Goal: Browse casually: Explore the website without a specific task or goal

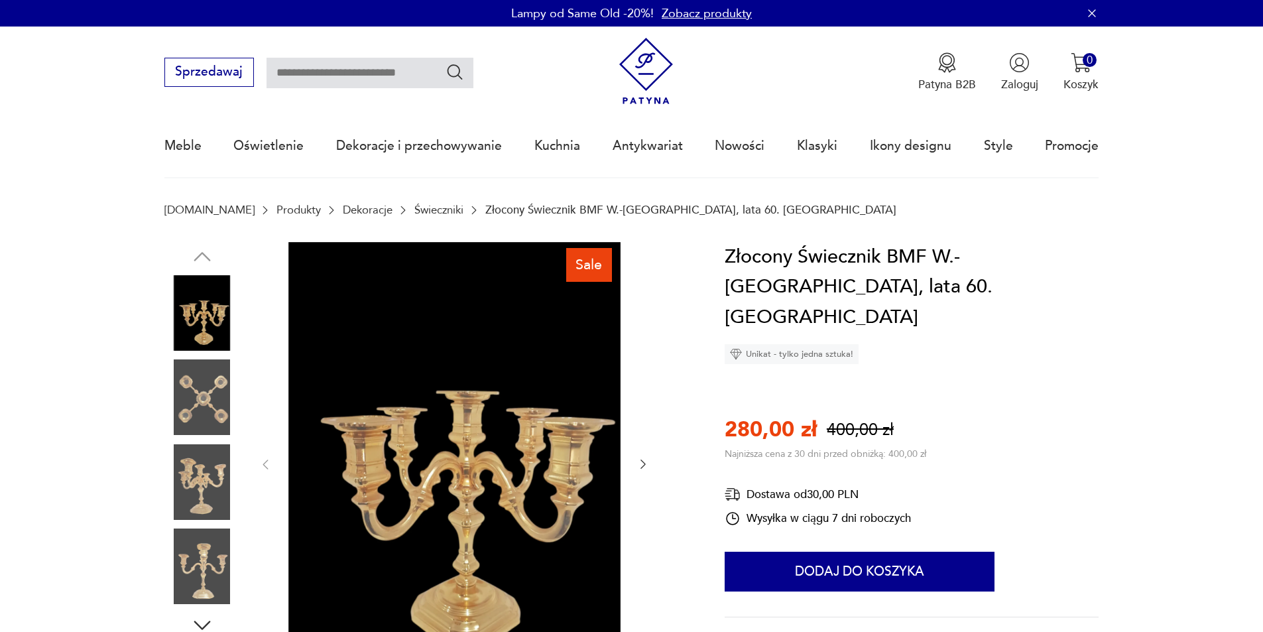
click at [193, 559] on img at bounding box center [202, 566] width 76 height 76
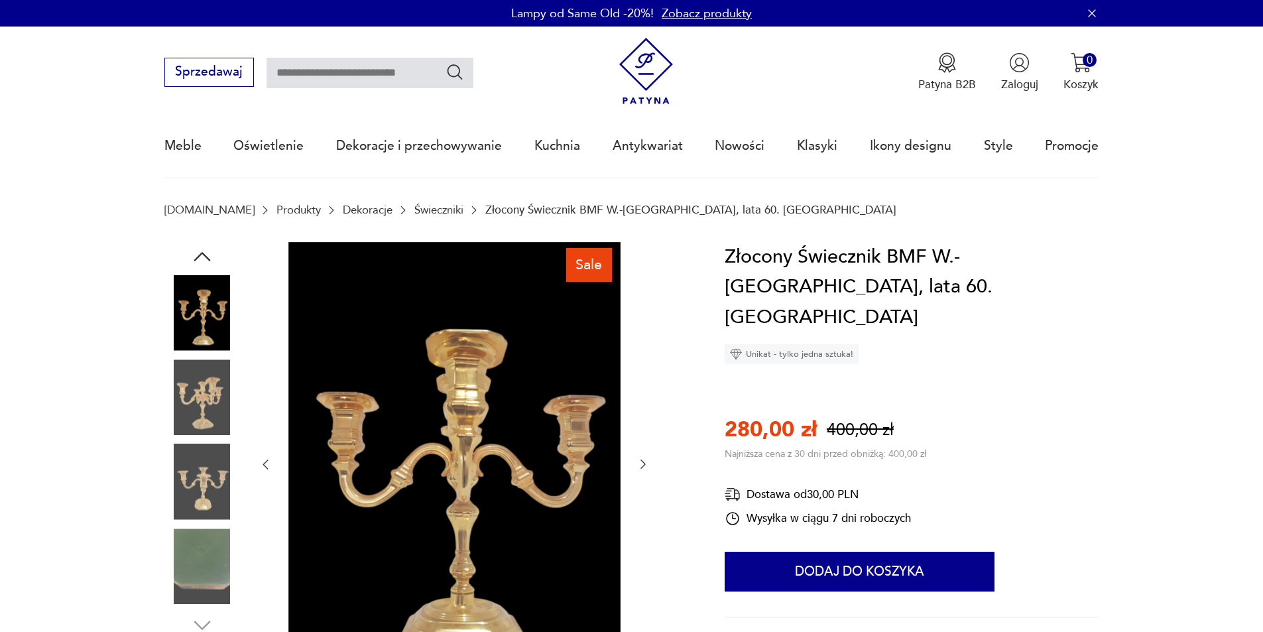
click at [186, 467] on img at bounding box center [202, 482] width 76 height 76
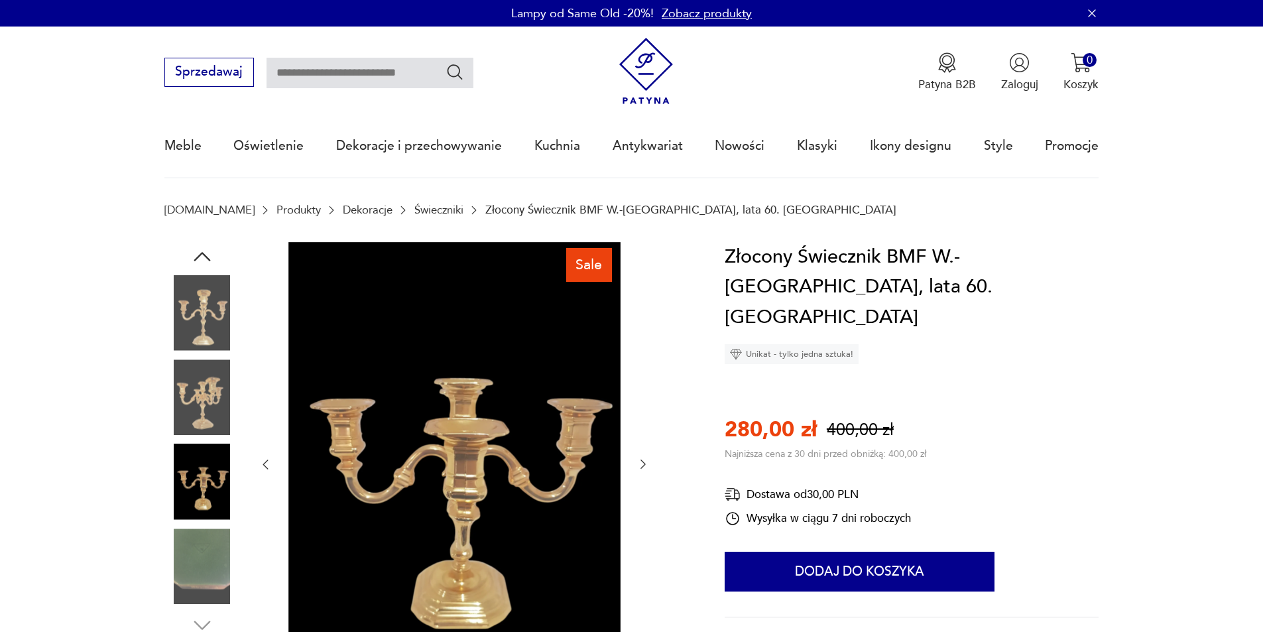
click at [198, 543] on img at bounding box center [202, 566] width 76 height 76
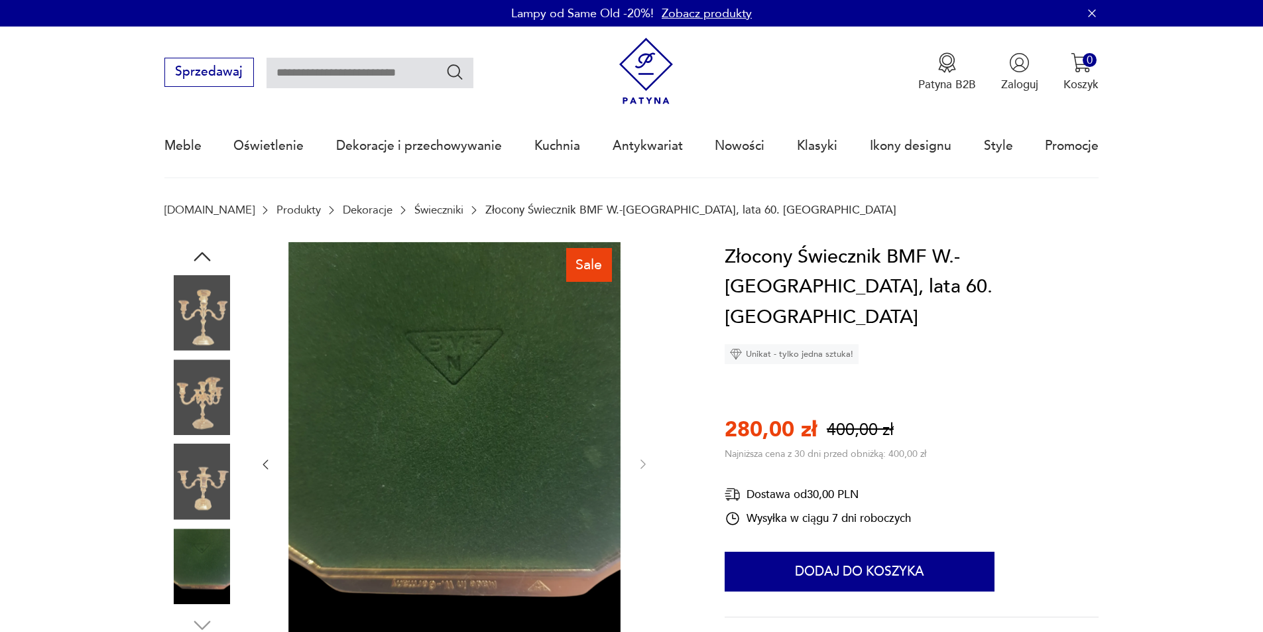
click at [454, 371] on img at bounding box center [454, 463] width 332 height 443
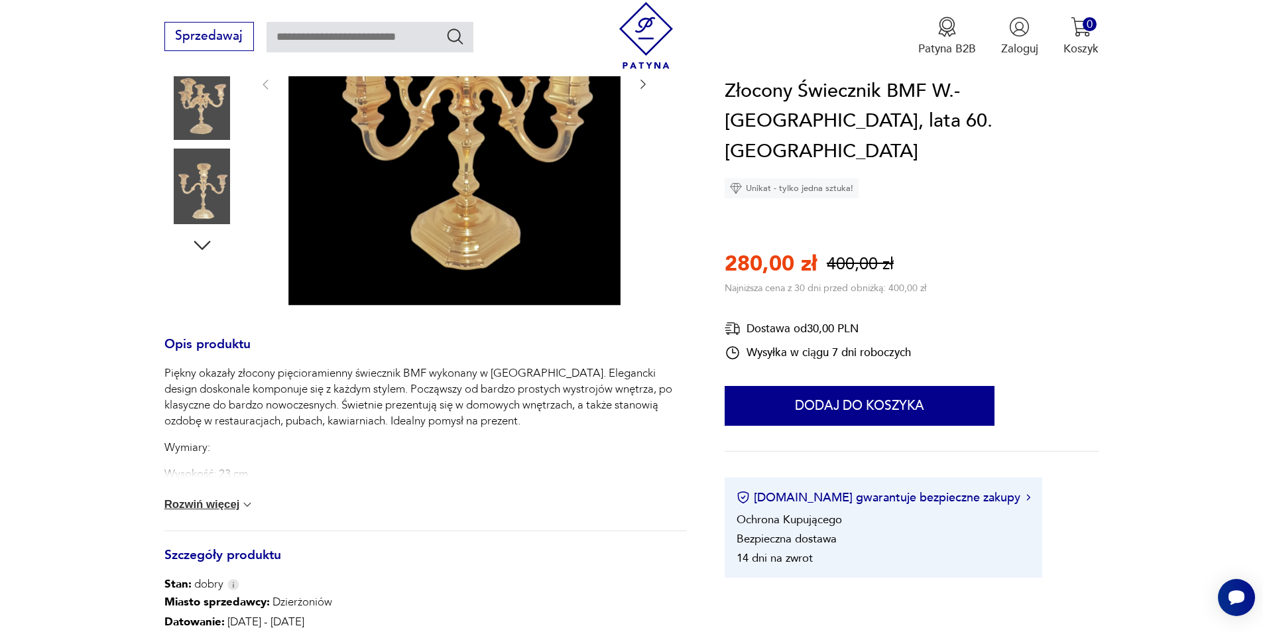
scroll to position [265, 0]
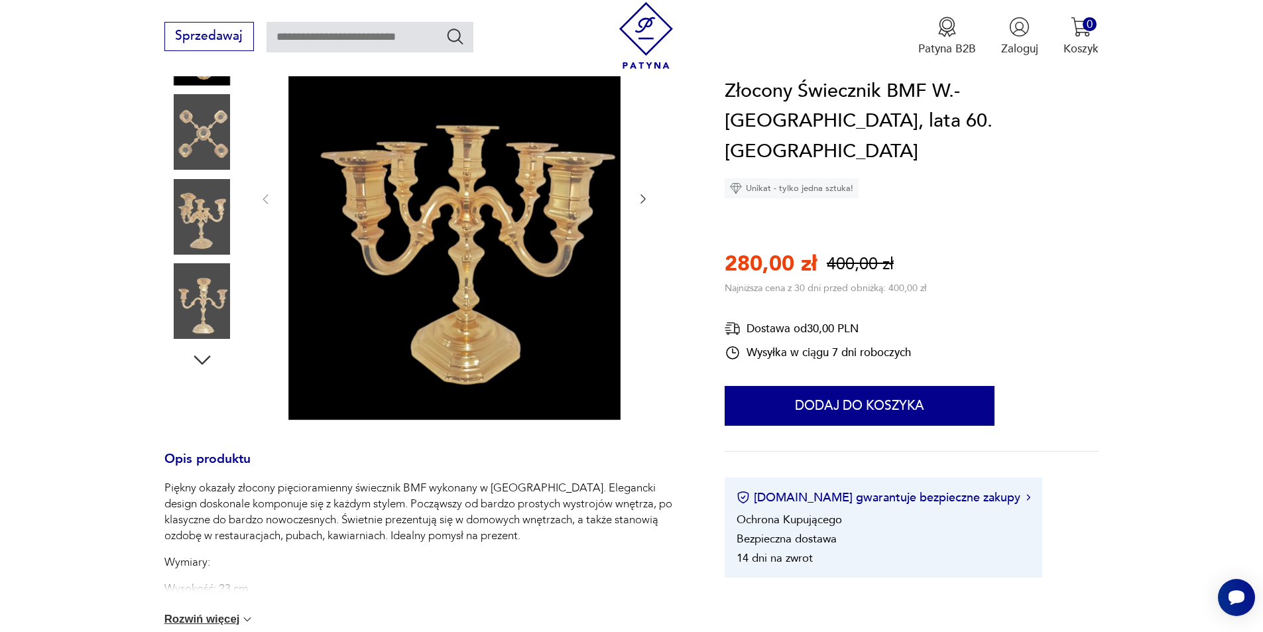
click at [174, 310] on img at bounding box center [202, 301] width 76 height 76
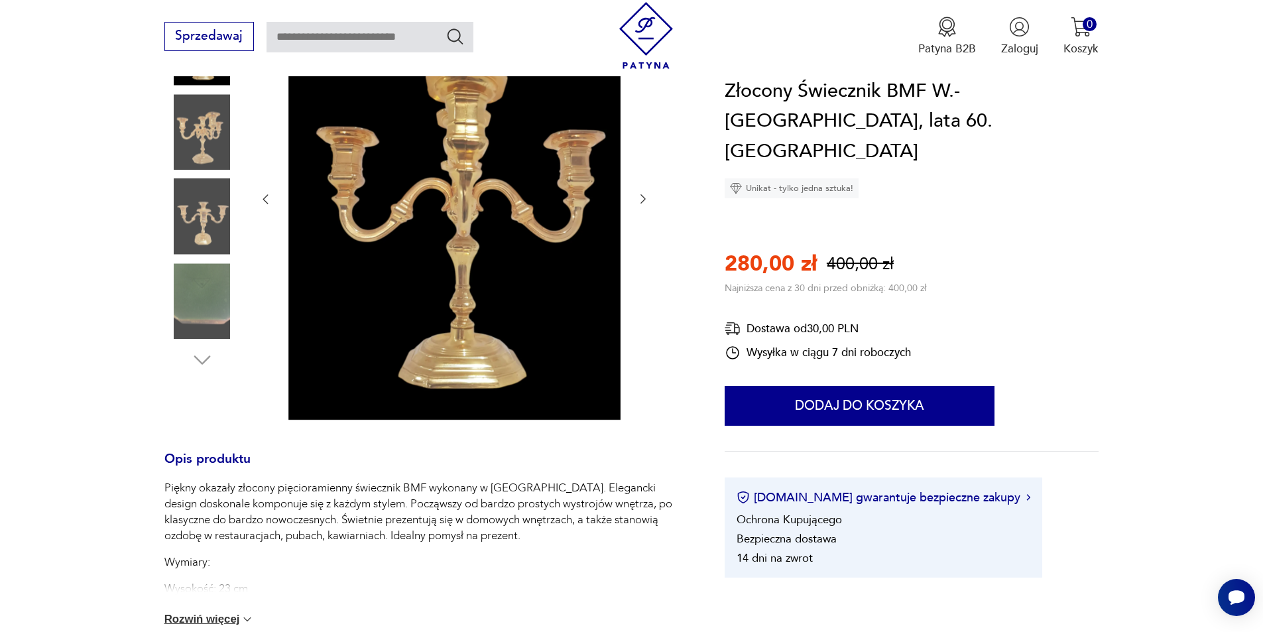
click at [204, 309] on img at bounding box center [202, 301] width 76 height 76
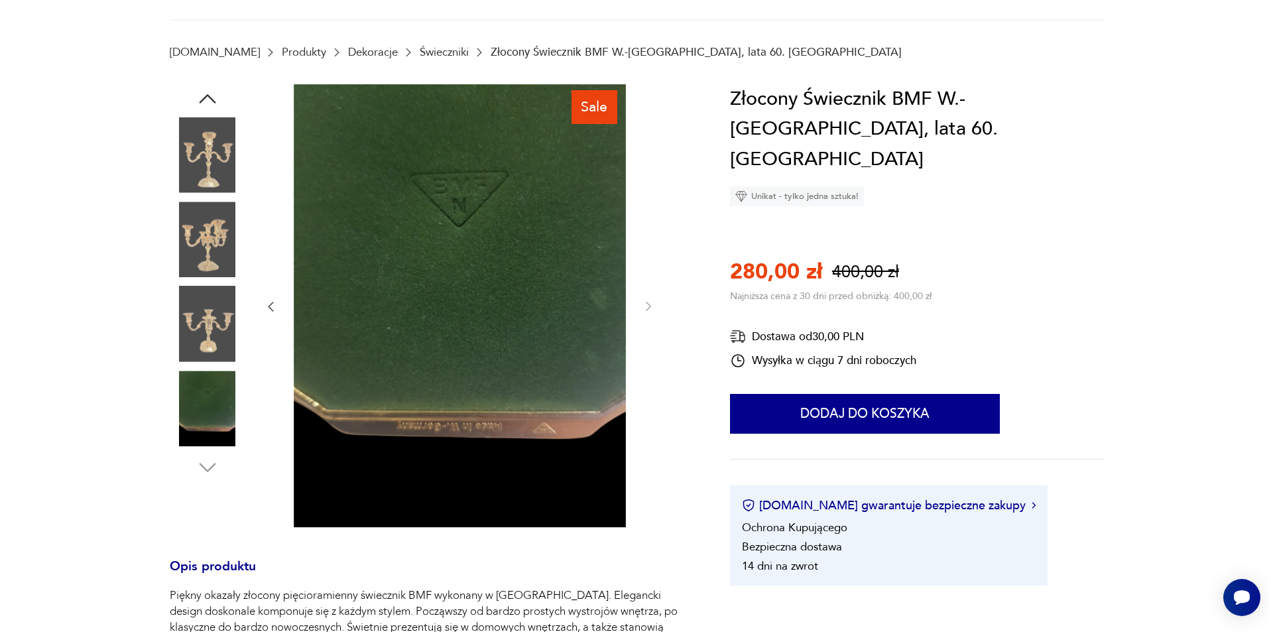
scroll to position [66, 0]
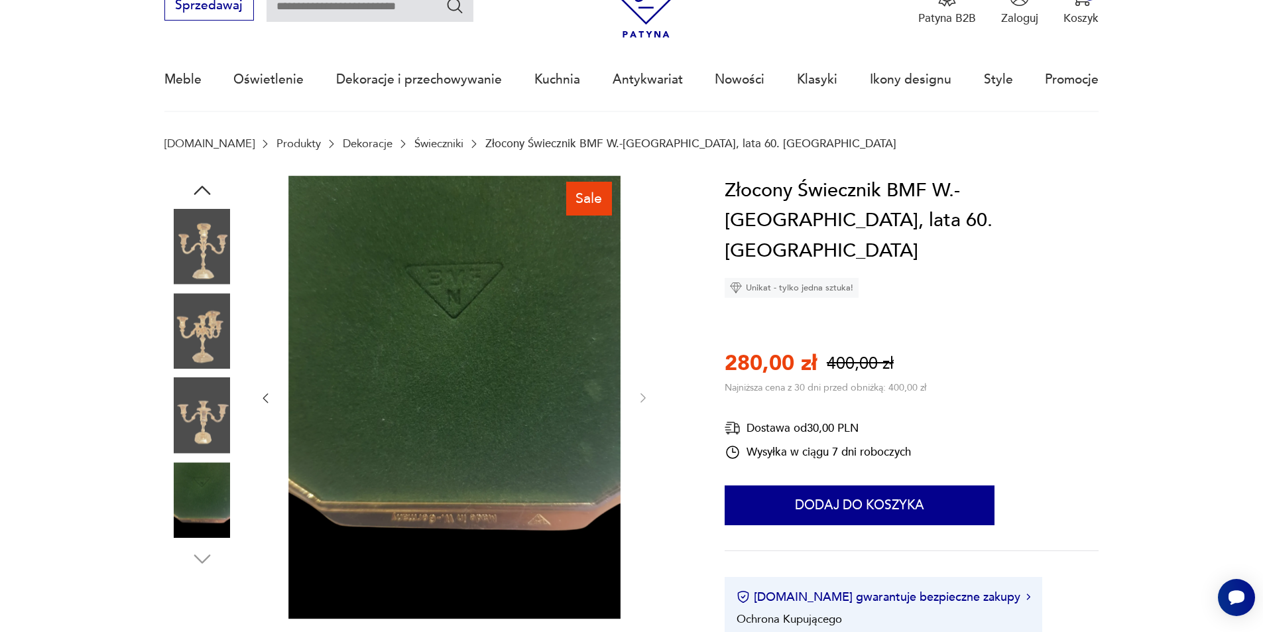
click at [442, 515] on img at bounding box center [454, 397] width 332 height 443
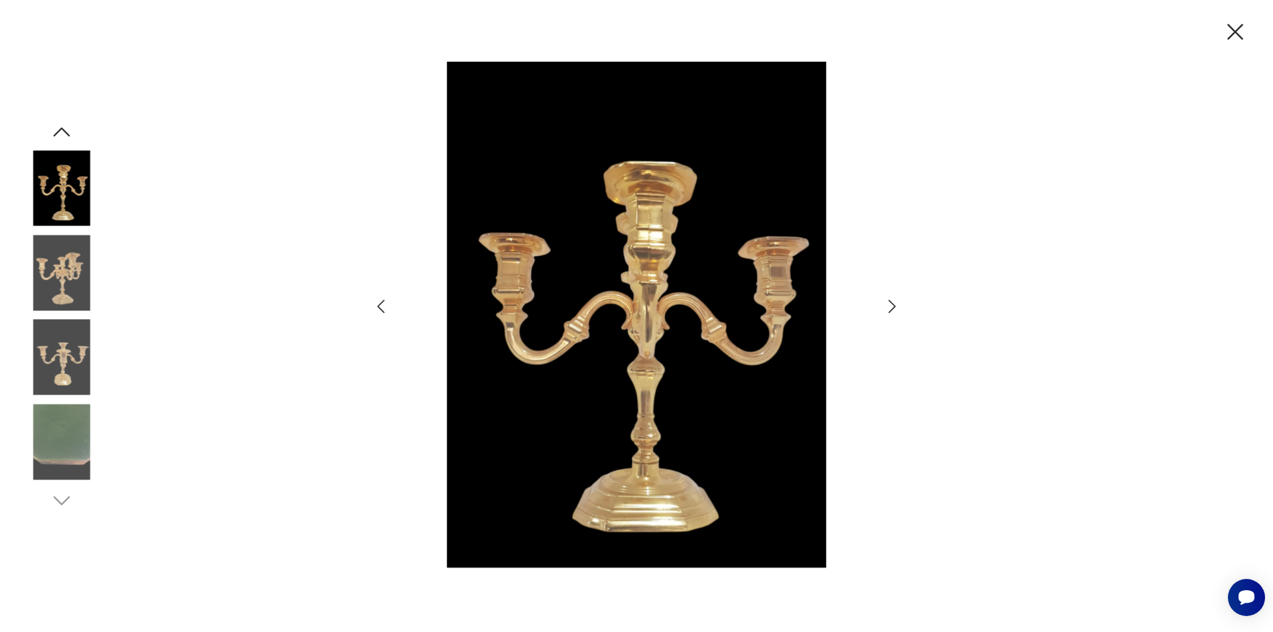
click at [58, 385] on img at bounding box center [62, 358] width 76 height 76
